Goal: Information Seeking & Learning: Learn about a topic

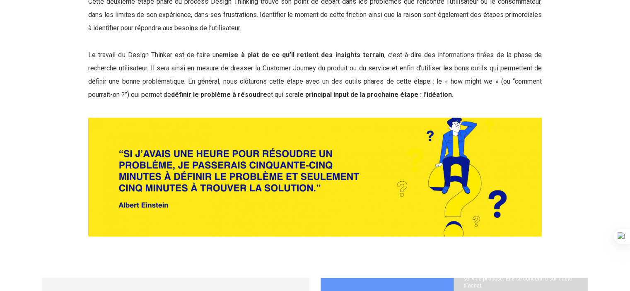
scroll to position [1592, 0]
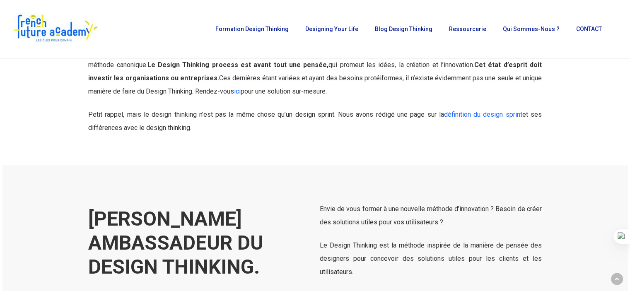
scroll to position [3637, 0]
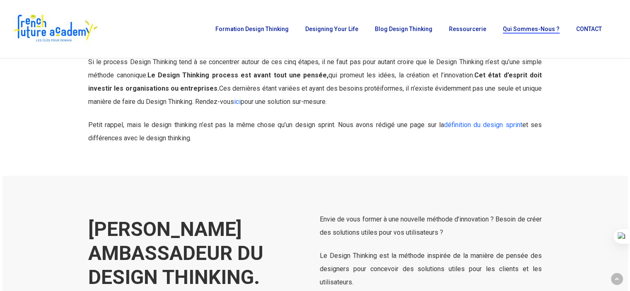
click at [520, 30] on span "Qui sommes-nous ?" at bounding box center [531, 29] width 57 height 7
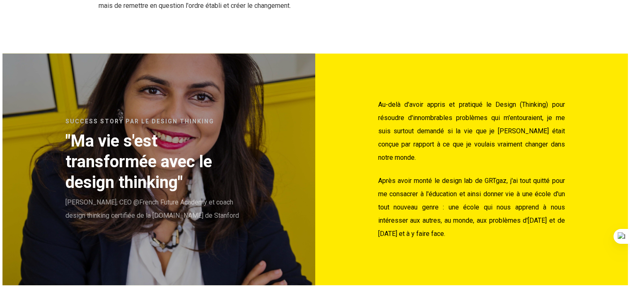
scroll to position [719, 0]
